Goal: Use online tool/utility: Use online tool/utility

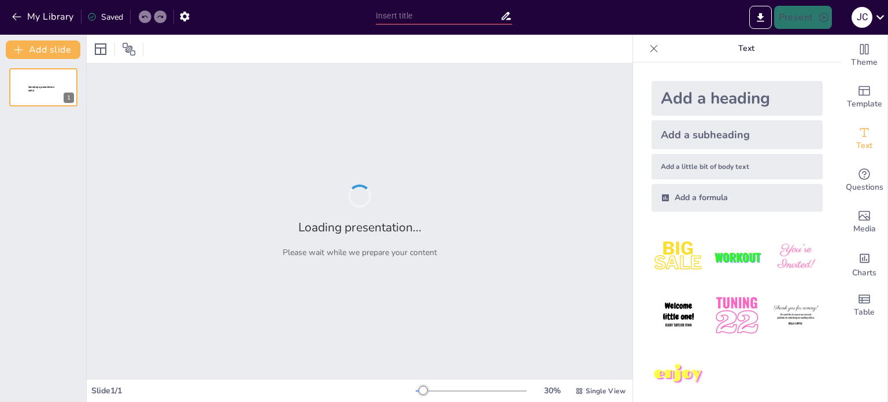
type input "Imported PREMISAS MATERIAL POP.pptx"
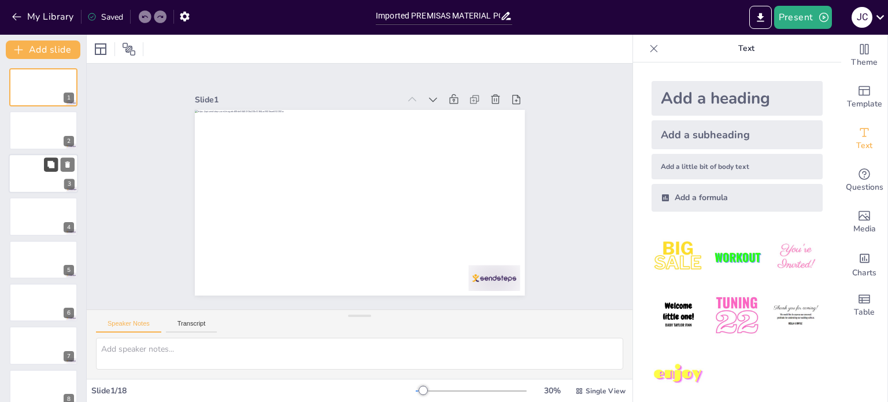
click at [51, 168] on button at bounding box center [51, 164] width 14 height 14
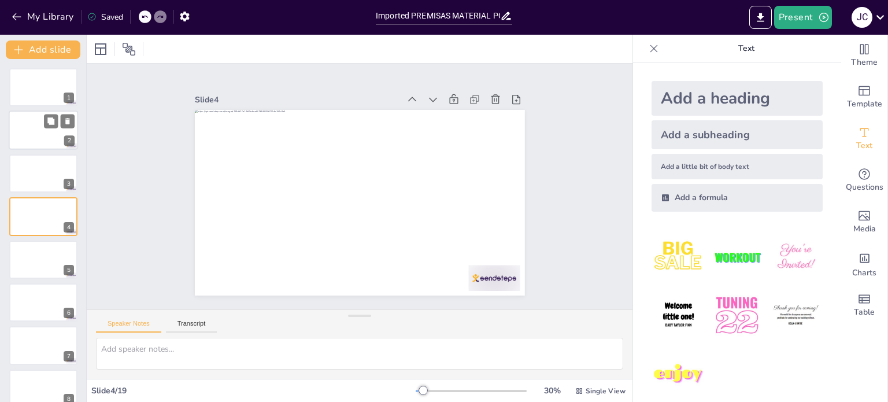
click at [39, 132] on div at bounding box center [43, 130] width 69 height 39
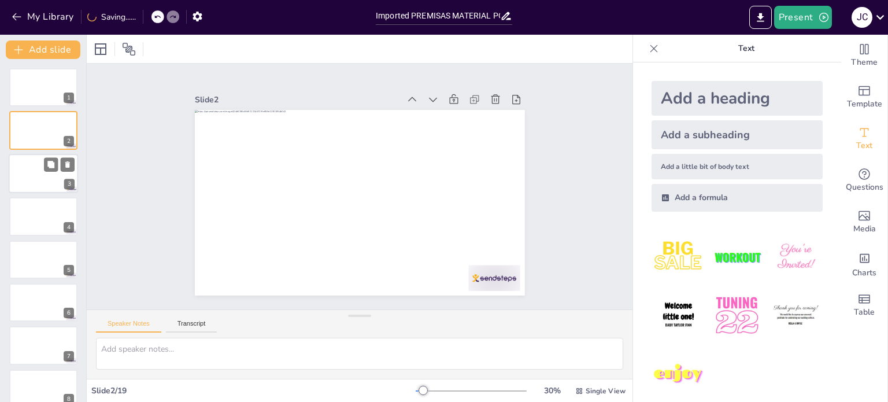
click at [35, 166] on div at bounding box center [43, 173] width 69 height 39
click at [38, 207] on div at bounding box center [43, 215] width 69 height 39
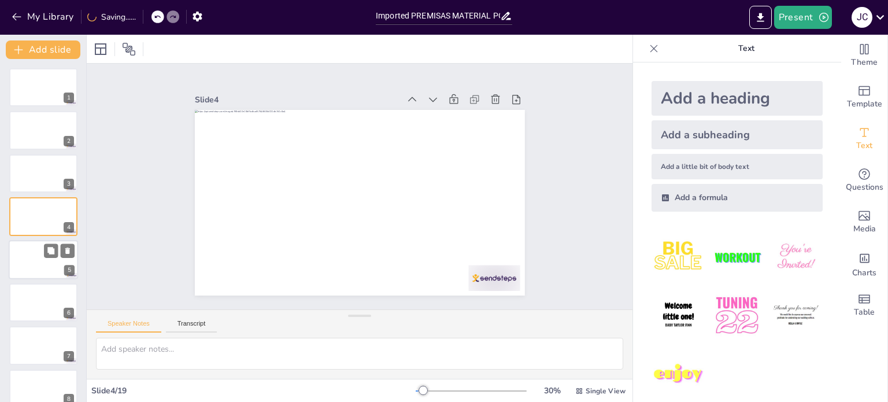
click at [36, 262] on div at bounding box center [43, 259] width 69 height 39
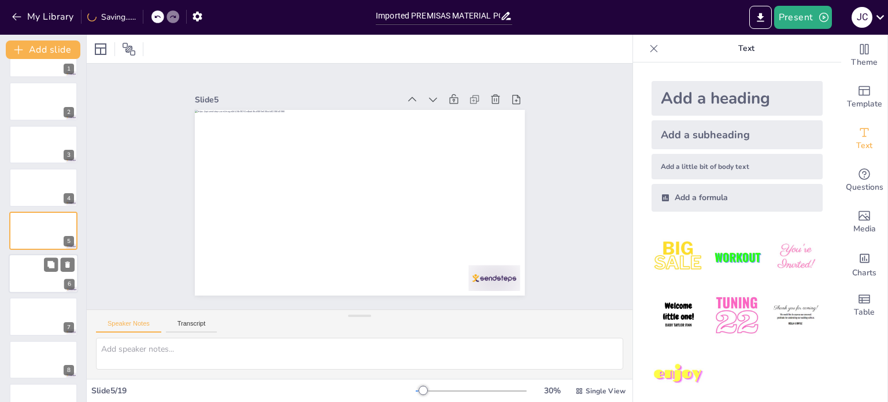
click at [38, 291] on div at bounding box center [43, 273] width 69 height 39
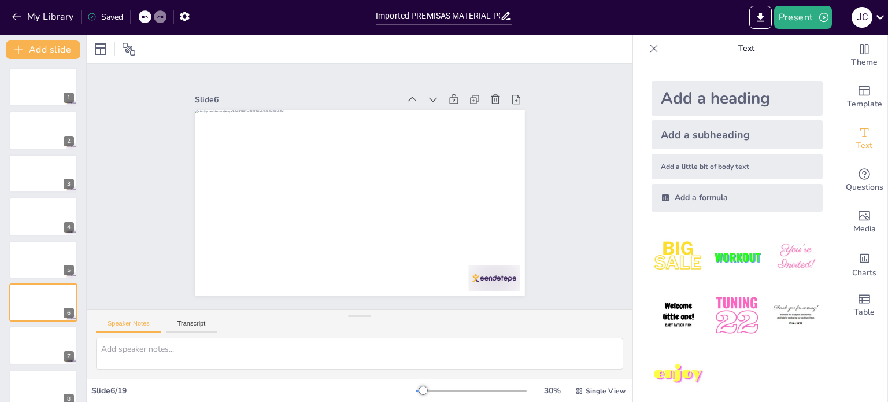
drag, startPoint x: 829, startPoint y: 227, endPoint x: 828, endPoint y: 195, distance: 31.8
click at [828, 195] on body "My Library Saved Imported PREMISAS MATERIAL POP.pptx Present [PERSON_NAME] Docu…" at bounding box center [444, 201] width 888 height 402
click at [648, 46] on icon at bounding box center [654, 49] width 12 height 12
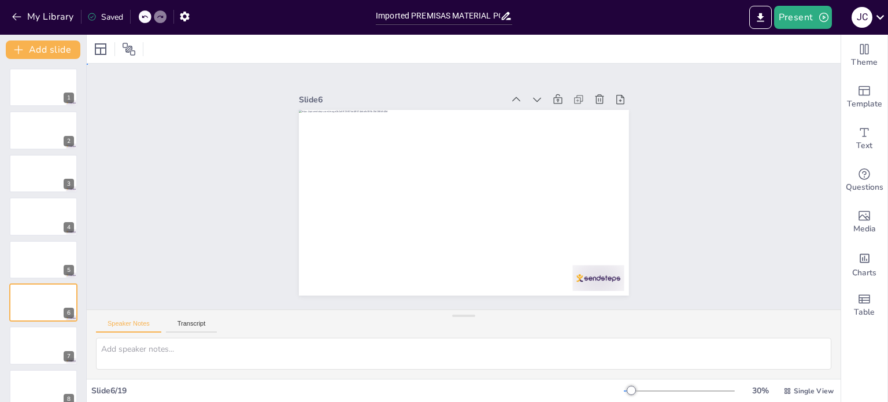
click at [758, 196] on div "Slide 1 Slide 2 Slide 3 Slide 4 Slide 5 Slide 6 Slide 7 Slide 8 Slide 9 Slide 1…" at bounding box center [463, 187] width 589 height 776
click at [203, 158] on div "Slide 1 Slide 2 Slide 3 Slide 4 Slide 5 Slide 6 Slide 7 Slide 8 Slide 9 Slide 1…" at bounding box center [463, 186] width 687 height 724
click at [451, 19] on input "Imported PREMISAS MATERIAL POP.pptx" at bounding box center [438, 16] width 124 height 17
click at [733, 76] on div "Slide 1 Slide 2 Slide 3 Slide 4 Slide 5 Slide 6 Slide 7 Slide 8 Slide 9 Slide 1…" at bounding box center [463, 186] width 724 height 687
click at [861, 53] on icon "Change the overall theme" at bounding box center [864, 49] width 14 height 14
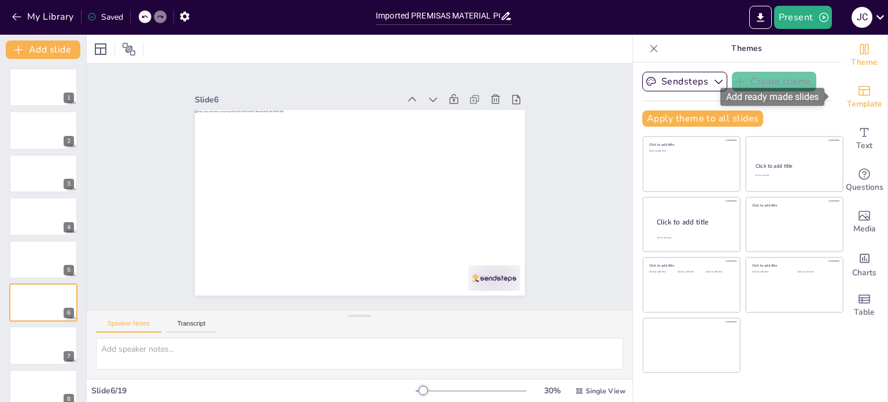
click at [862, 97] on div "Template" at bounding box center [864, 97] width 46 height 42
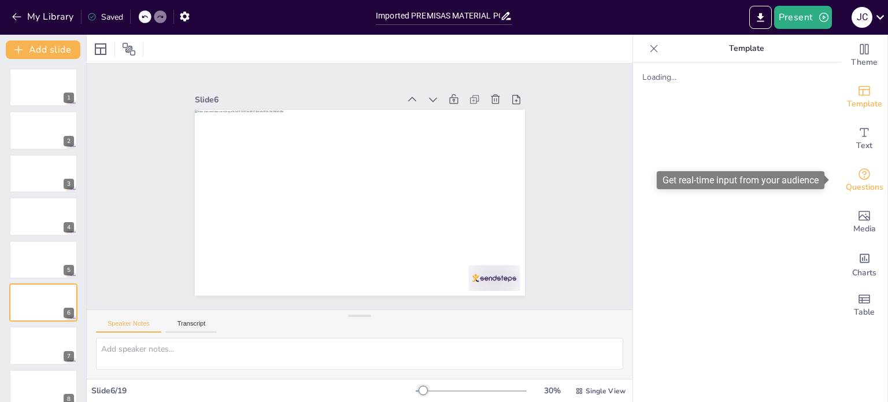
click at [867, 189] on span "Questions" at bounding box center [865, 187] width 38 height 13
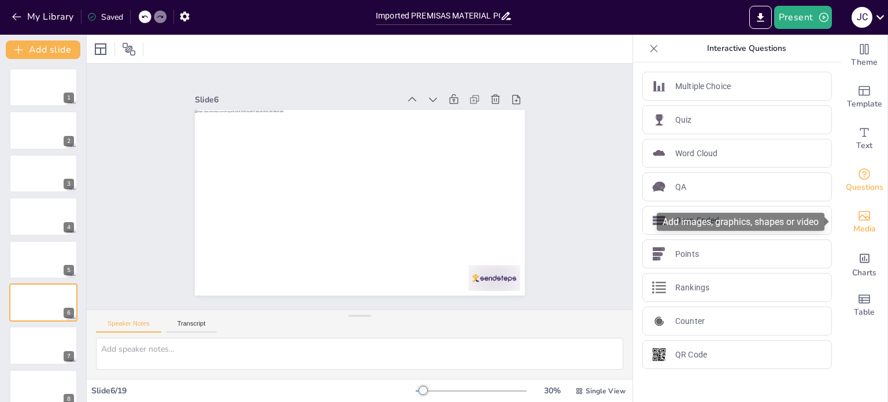
click at [860, 213] on icon "Add images, graphics, shapes or video" at bounding box center [864, 216] width 12 height 10
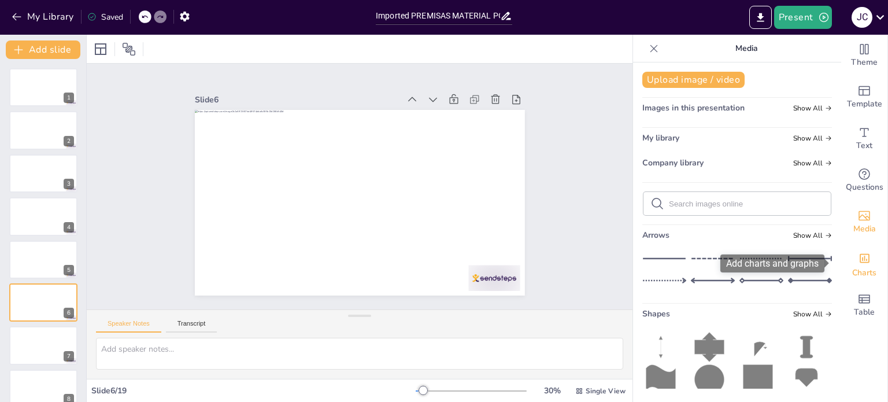
click at [861, 265] on div "Add charts and graphs" at bounding box center [864, 257] width 12 height 18
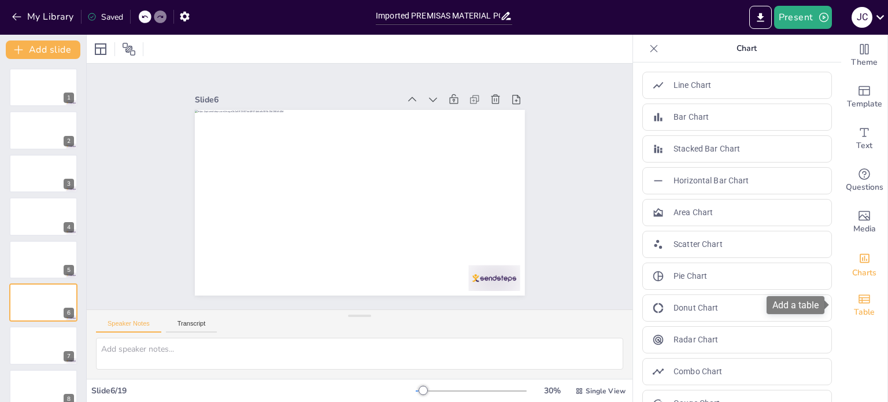
click at [857, 299] on icon "Add a table" at bounding box center [864, 299] width 14 height 14
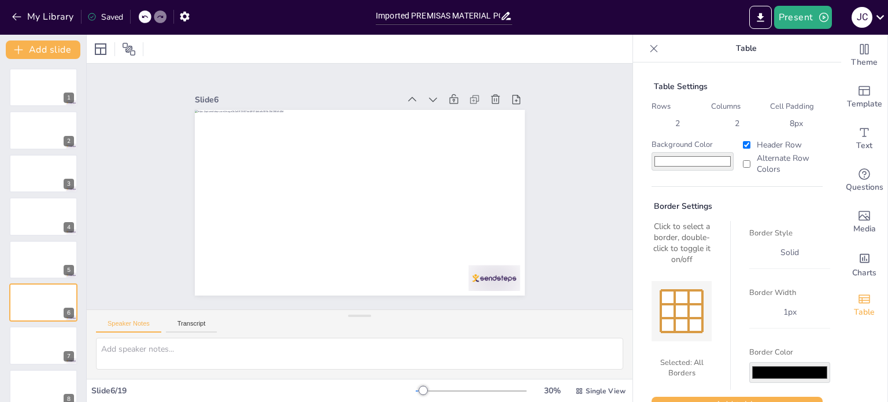
click at [872, 362] on div "Theme Template Text Questions Media Charts Table" at bounding box center [864, 218] width 47 height 367
